Goal: Check status: Check status

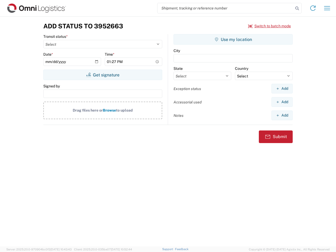
click at [225, 8] on input "search" at bounding box center [225, 8] width 136 height 10
click at [297, 8] on icon at bounding box center [296, 8] width 7 height 7
click at [313, 8] on icon at bounding box center [313, 8] width 8 height 8
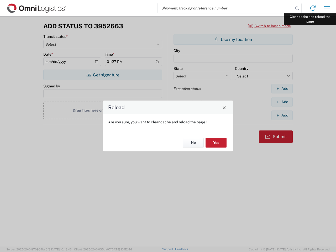
click at [327, 8] on div "Reload Are you sure, you want to clear cache and reload the page? No Yes" at bounding box center [168, 126] width 336 height 252
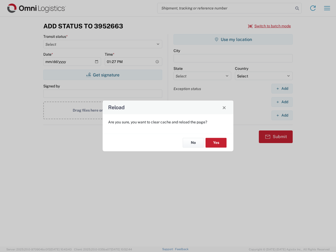
click at [270, 26] on div "Reload Are you sure, you want to clear cache and reload the page? No Yes" at bounding box center [168, 126] width 336 height 252
click at [103, 75] on div "Reload Are you sure, you want to clear cache and reload the page? No Yes" at bounding box center [168, 126] width 336 height 252
click at [233, 39] on div "Reload Are you sure, you want to clear cache and reload the page? No Yes" at bounding box center [168, 126] width 336 height 252
click at [282, 88] on div "Reload Are you sure, you want to clear cache and reload the page? No Yes" at bounding box center [168, 126] width 336 height 252
click at [282, 102] on div "Reload Are you sure, you want to clear cache and reload the page? No Yes" at bounding box center [168, 126] width 336 height 252
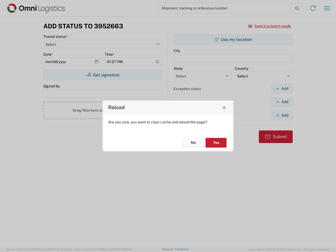
click at [282, 115] on div "Reload Are you sure, you want to clear cache and reload the page? No Yes" at bounding box center [168, 126] width 336 height 252
